Goal: Navigation & Orientation: Understand site structure

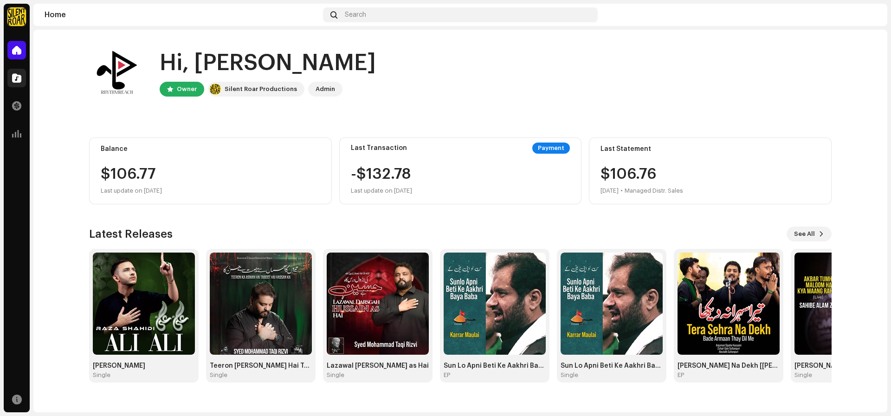
click at [15, 87] on div at bounding box center [16, 78] width 19 height 19
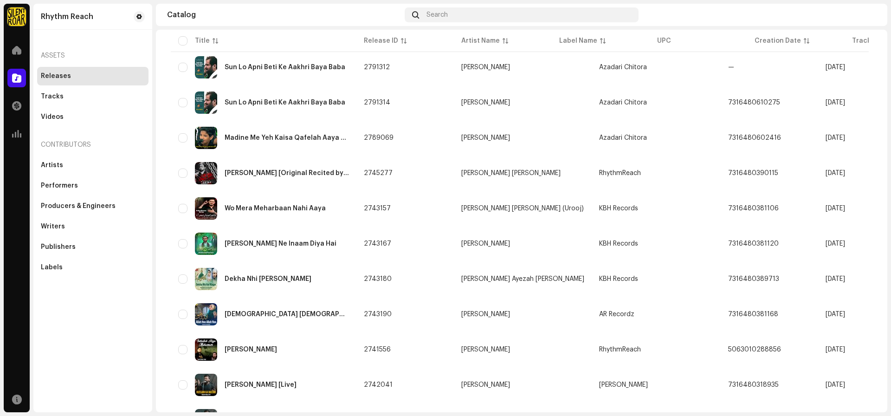
scroll to position [605, 0]
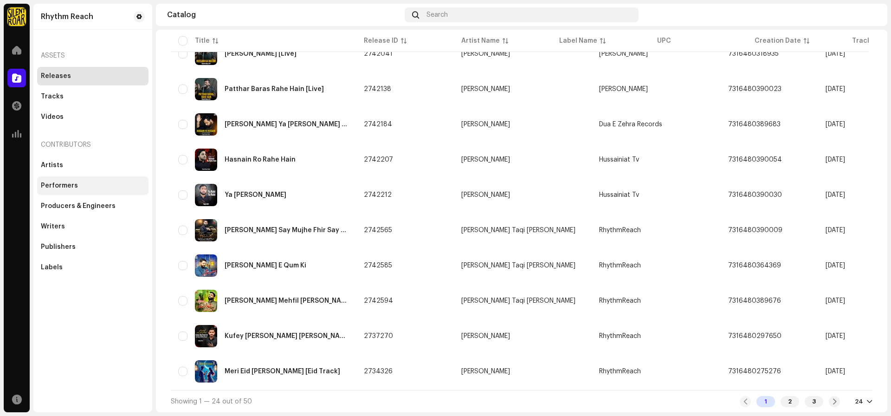
click at [134, 181] on div "Performers" at bounding box center [92, 185] width 111 height 19
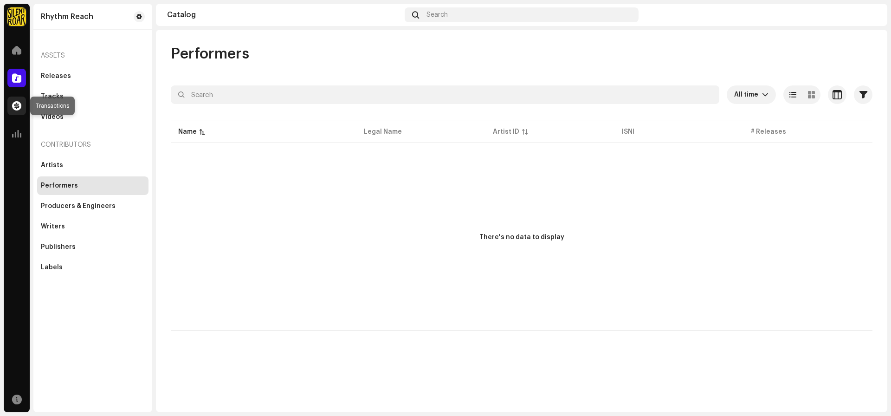
click at [21, 108] on span at bounding box center [16, 105] width 9 height 7
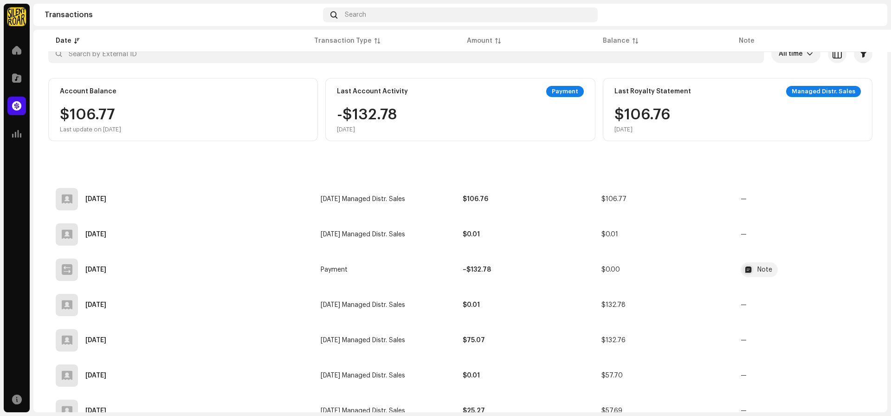
scroll to position [23, 0]
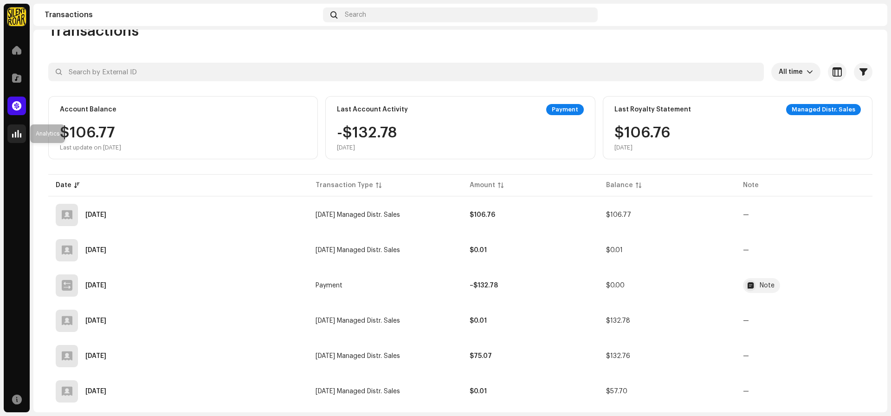
click at [18, 141] on div at bounding box center [16, 133] width 19 height 19
click at [16, 55] on div at bounding box center [16, 50] width 19 height 19
